Goal: Task Accomplishment & Management: Use online tool/utility

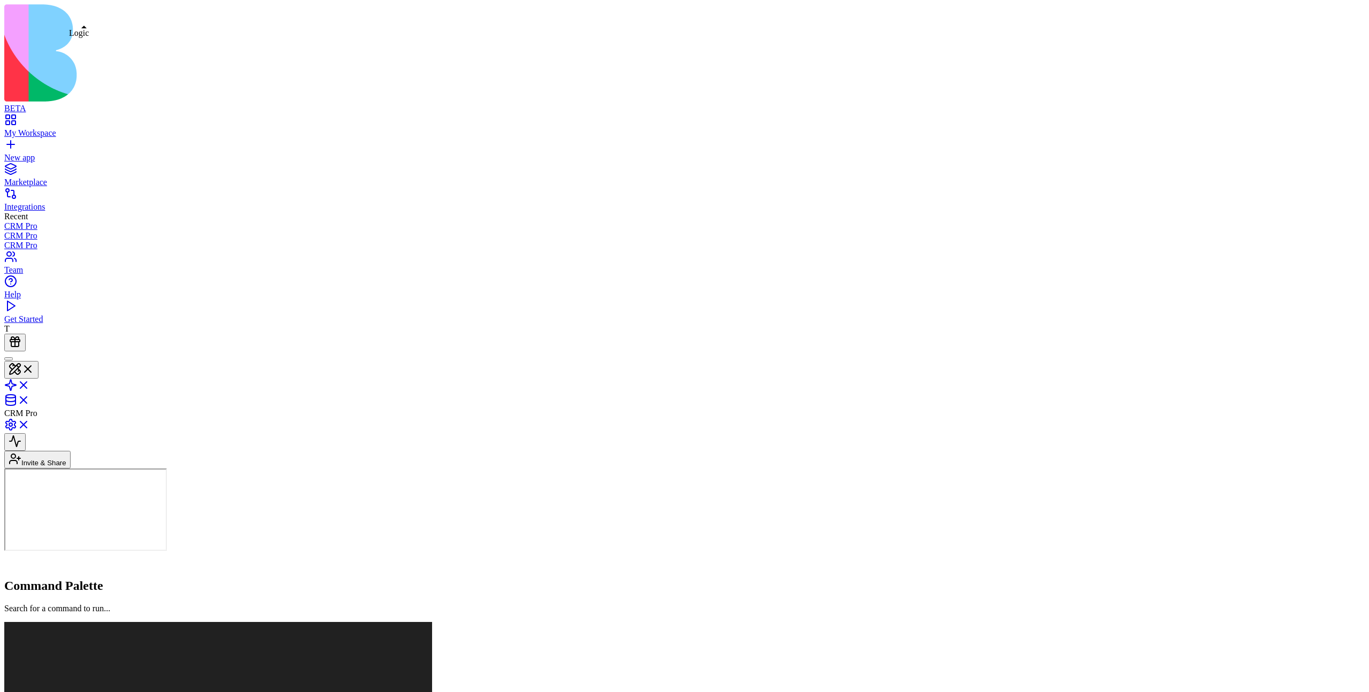
click at [30, 384] on link at bounding box center [17, 388] width 26 height 9
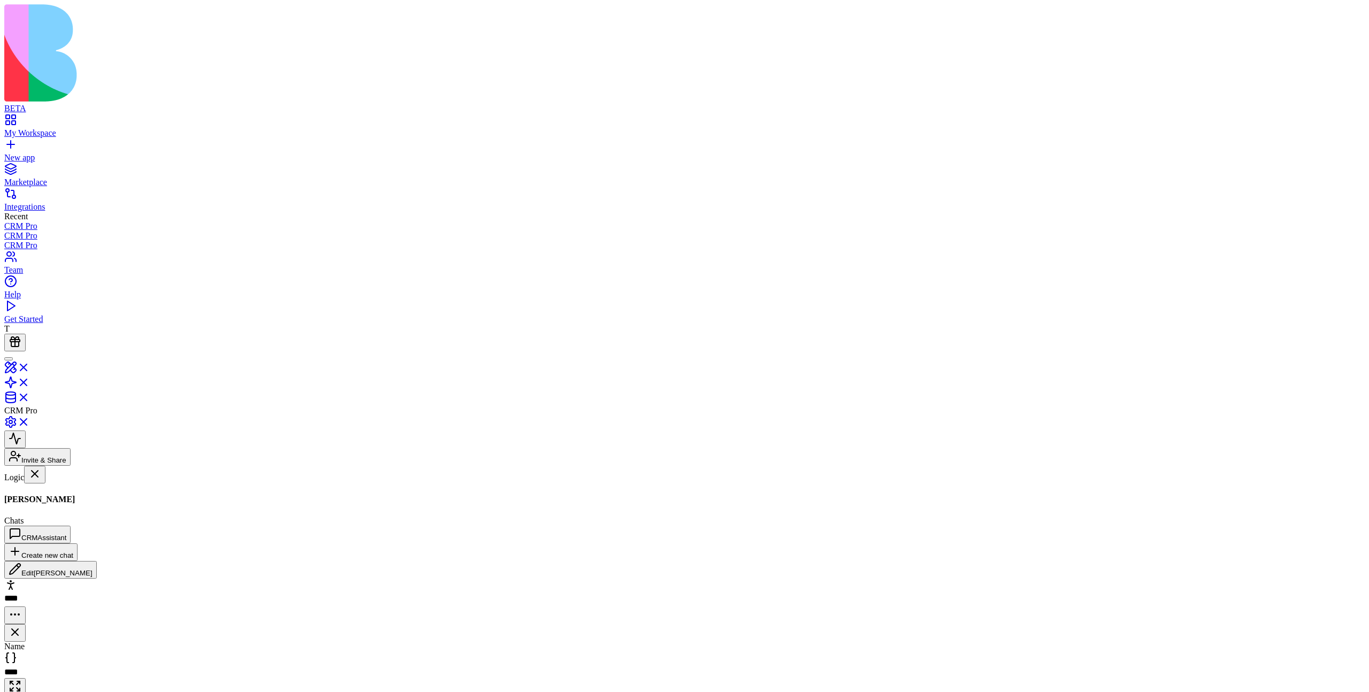
click at [26, 575] on button at bounding box center [14, 584] width 21 height 18
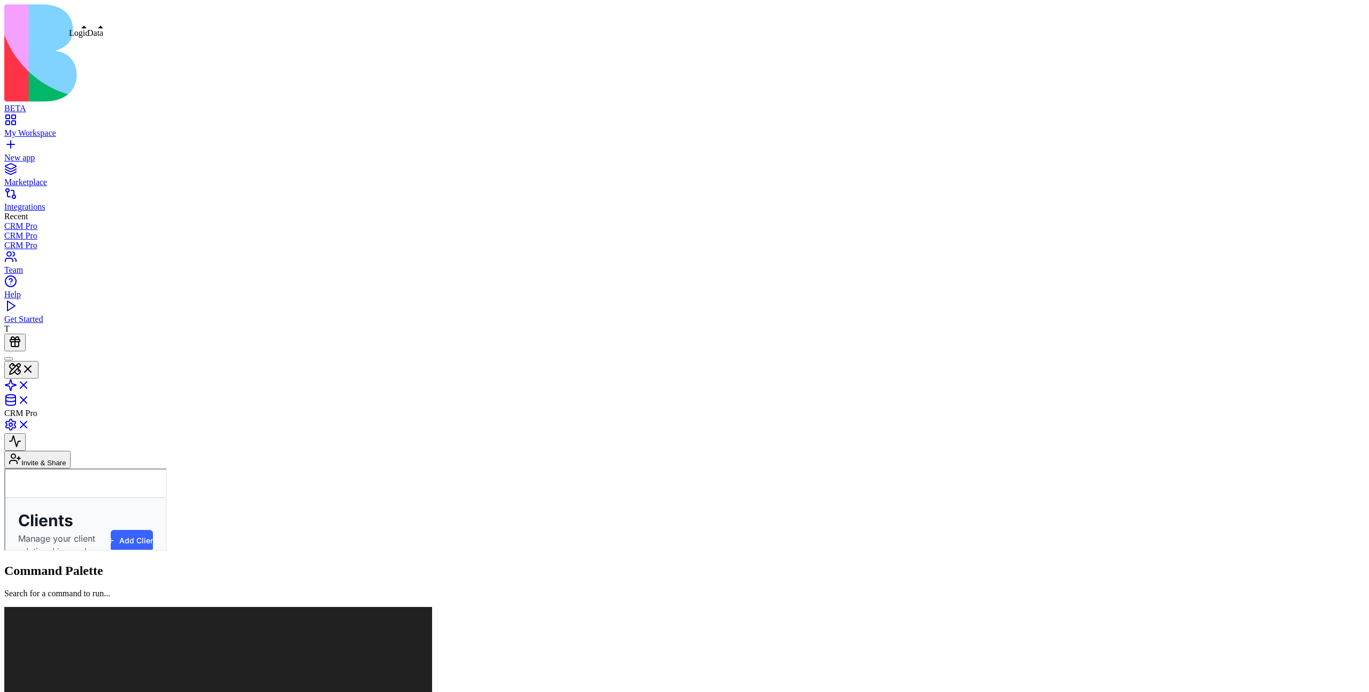
click at [30, 384] on link at bounding box center [17, 388] width 26 height 9
